Goal: Complete application form

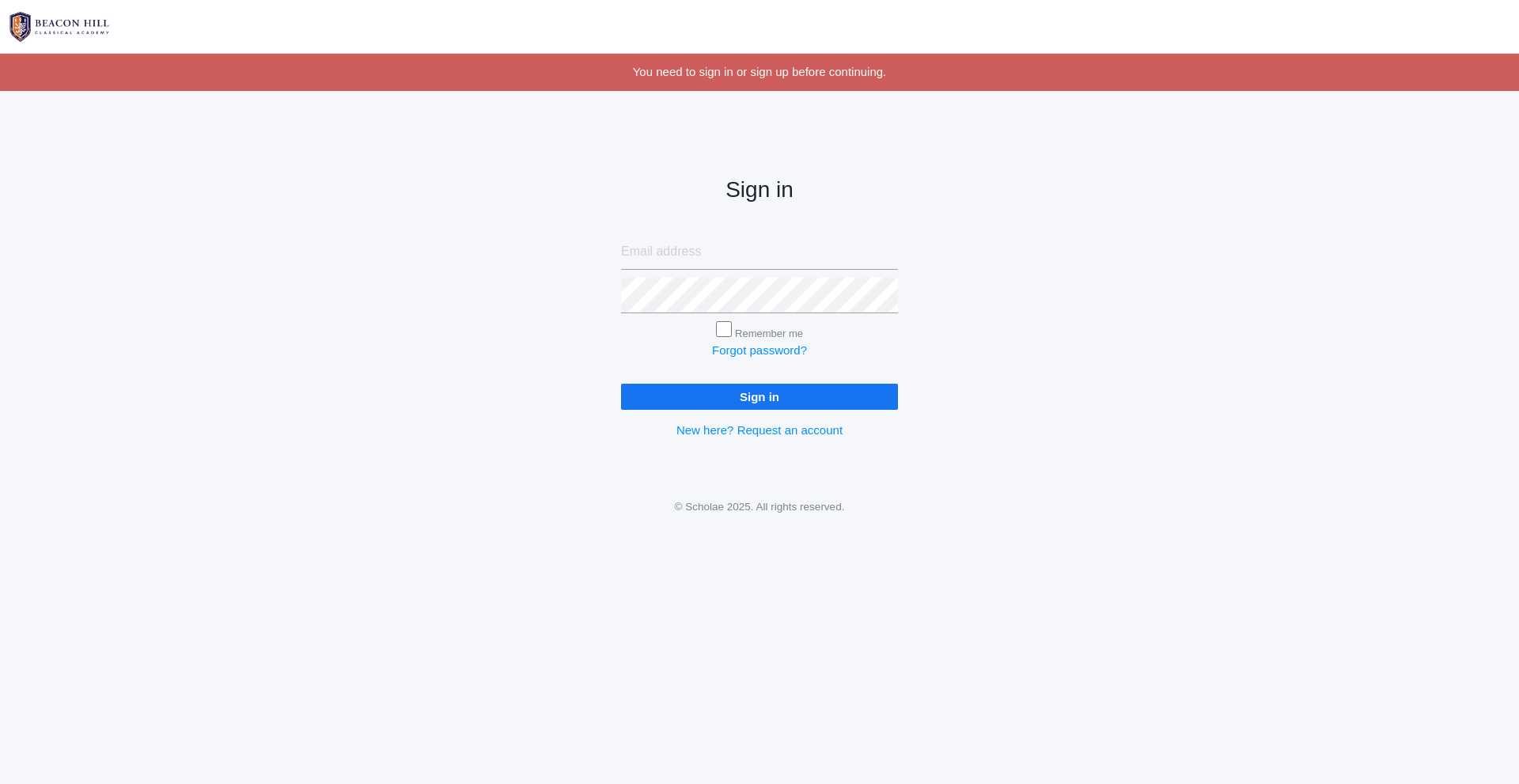
type input "[EMAIL_ADDRESS][DOMAIN_NAME]"
click at [701, 400] on input "Sign in" at bounding box center [759, 396] width 276 height 26
type input "rishelldel@gmail.com"
click at [764, 402] on input "Sign in" at bounding box center [759, 396] width 276 height 26
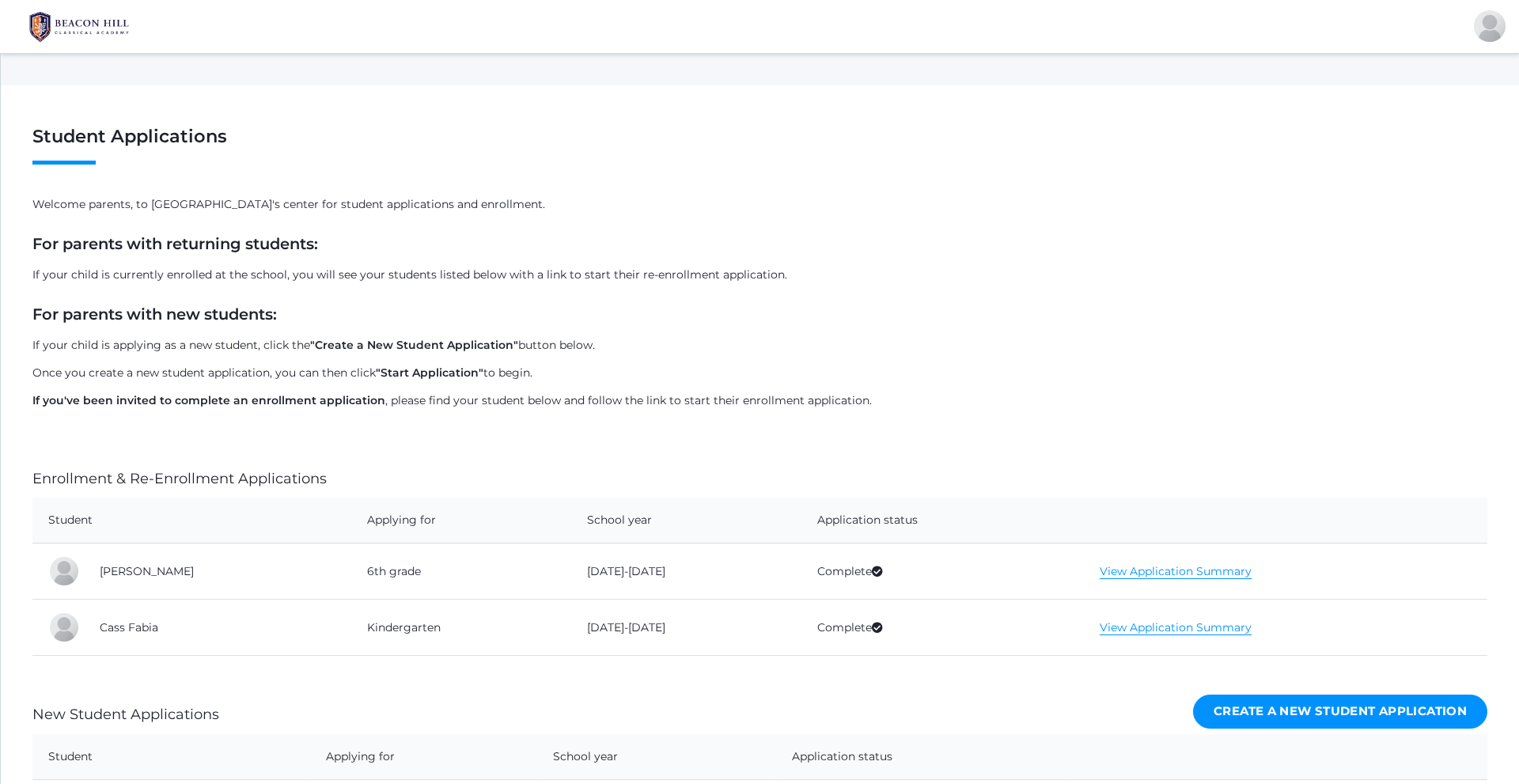
click at [113, 31] on img at bounding box center [79, 27] width 119 height 40
